Goal: Transaction & Acquisition: Purchase product/service

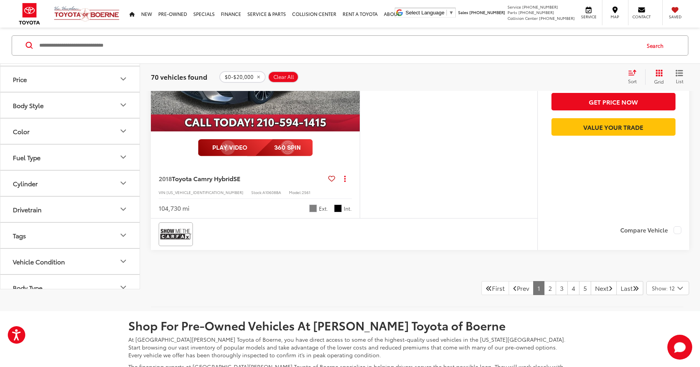
scroll to position [3581, 0]
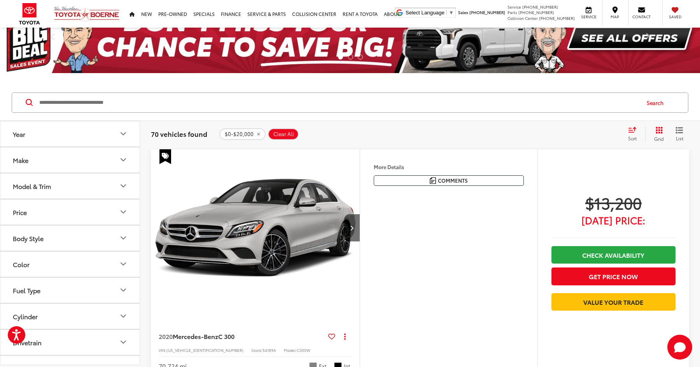
scroll to position [26, 0]
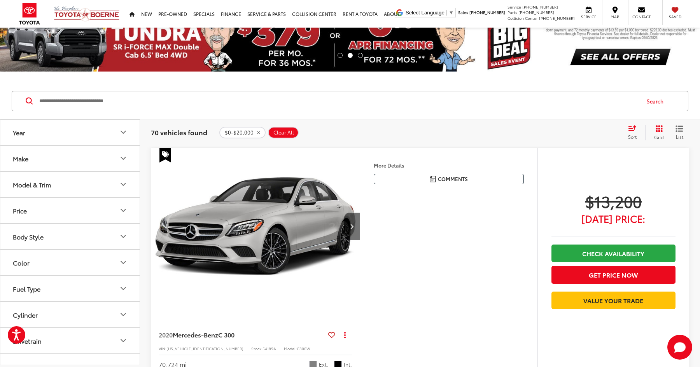
click at [637, 133] on div "Sort" at bounding box center [634, 133] width 21 height 16
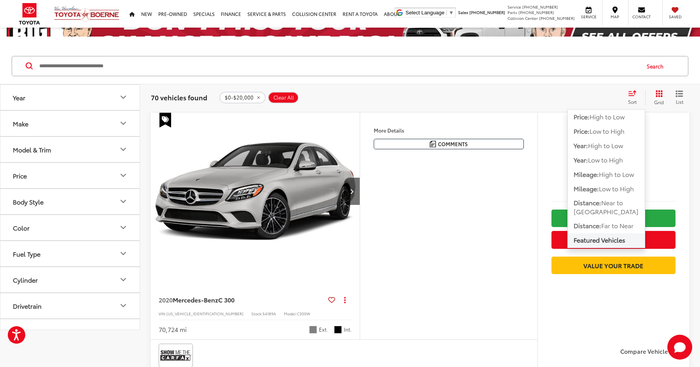
click at [592, 207] on span "Distance:" at bounding box center [587, 202] width 28 height 9
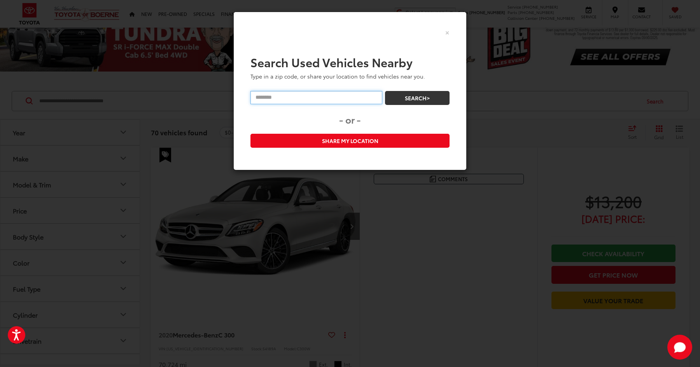
click at [353, 103] on input "text" at bounding box center [316, 97] width 132 height 13
type input "*****"
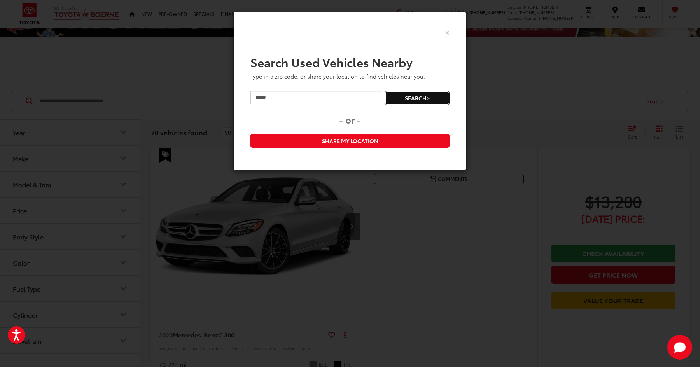
click at [418, 98] on button "Search>" at bounding box center [417, 98] width 65 height 14
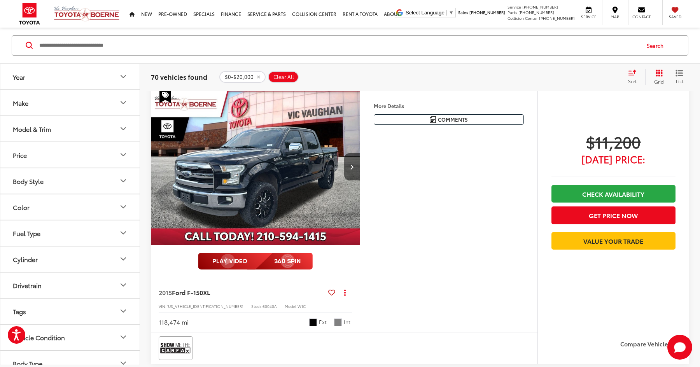
scroll to position [1459, 0]
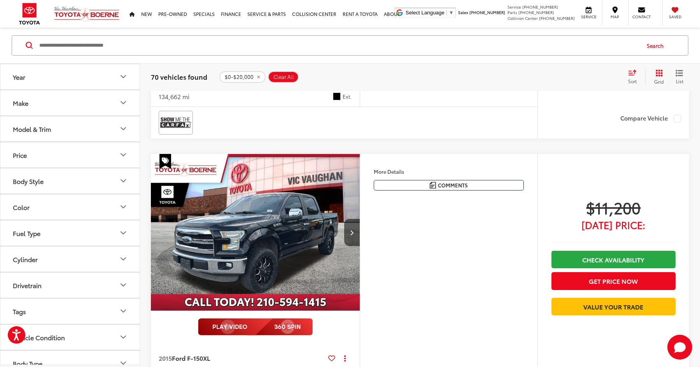
click at [330, 219] on img "2015 Ford F-150 XL 0" at bounding box center [255, 232] width 210 height 157
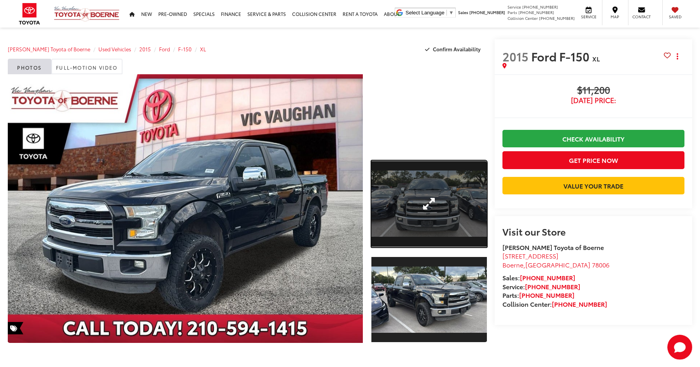
click at [424, 224] on link "Expand Photo 1" at bounding box center [428, 204] width 115 height 87
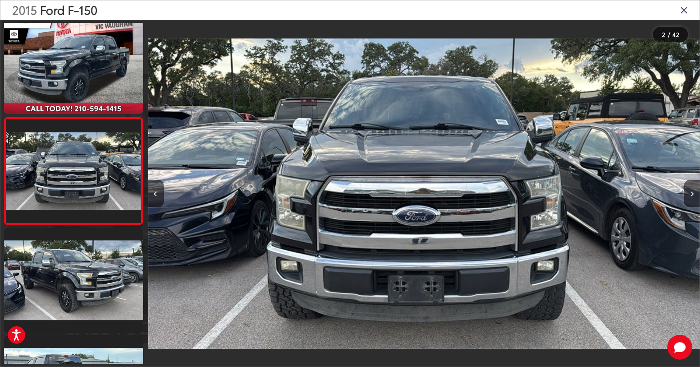
click at [685, 11] on icon "Close gallery" at bounding box center [684, 10] width 8 height 10
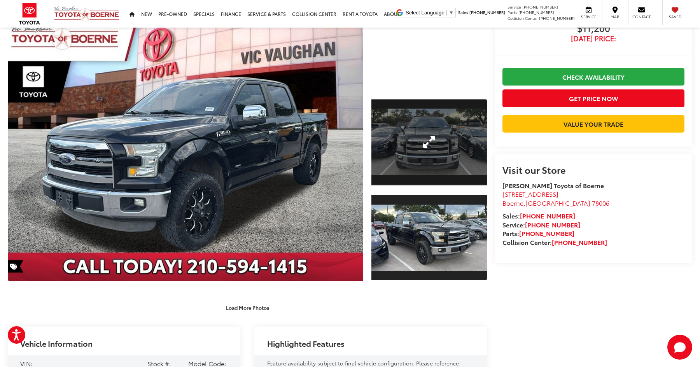
scroll to position [176, 0]
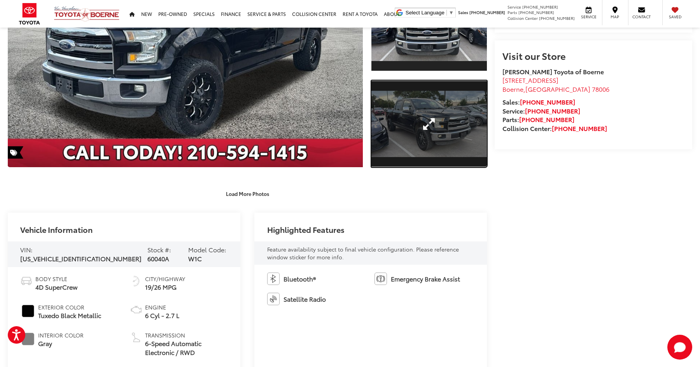
click at [451, 129] on link "Expand Photo 2" at bounding box center [428, 123] width 115 height 87
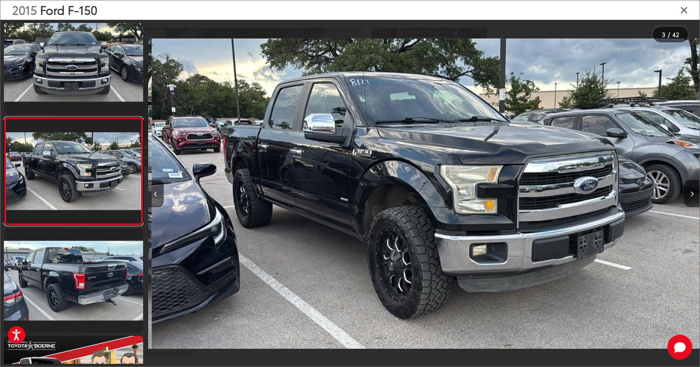
scroll to position [0, 1103]
